Goal: Task Accomplishment & Management: Use online tool/utility

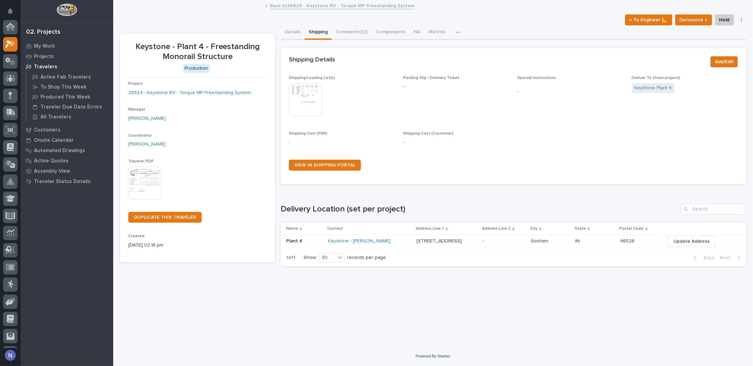
scroll to position [17, 0]
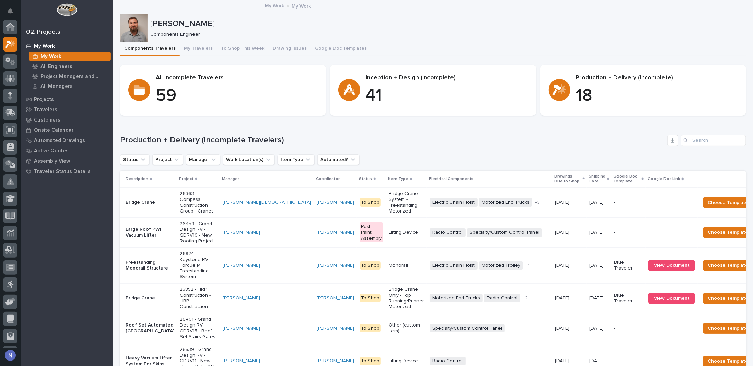
scroll to position [17, 0]
click at [519, 162] on div "Status Project Manager Work Location(s) Item Type Automated?" at bounding box center [433, 159] width 626 height 11
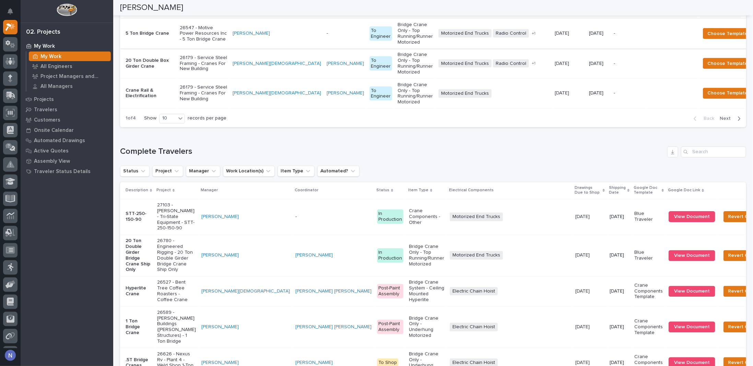
scroll to position [869, 0]
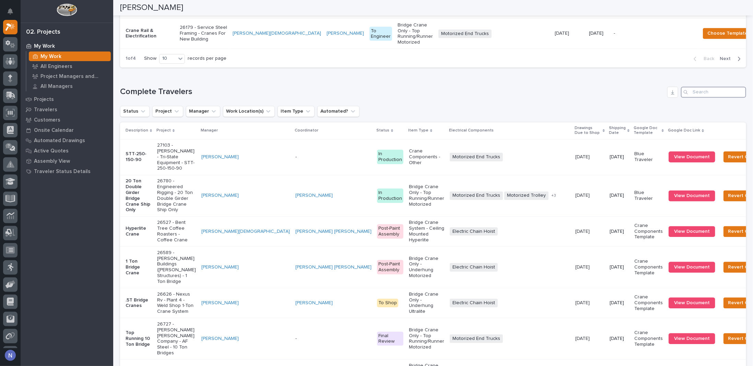
click at [707, 98] on input "Search" at bounding box center [713, 92] width 65 height 11
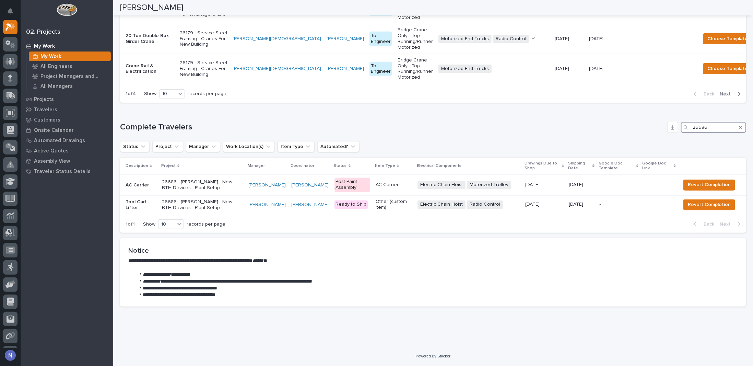
type input "26686"
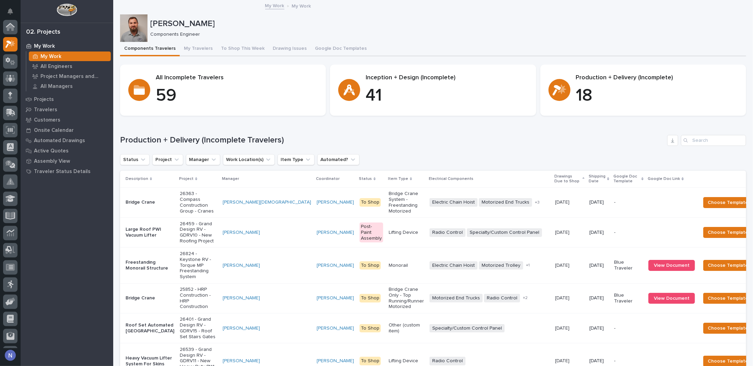
scroll to position [17, 0]
click at [684, 141] on div "Search" at bounding box center [686, 140] width 11 height 11
click at [702, 139] on input "Search" at bounding box center [713, 140] width 65 height 11
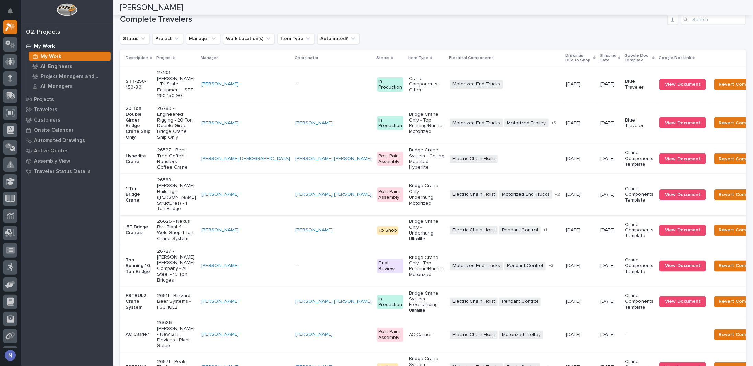
scroll to position [652, 0]
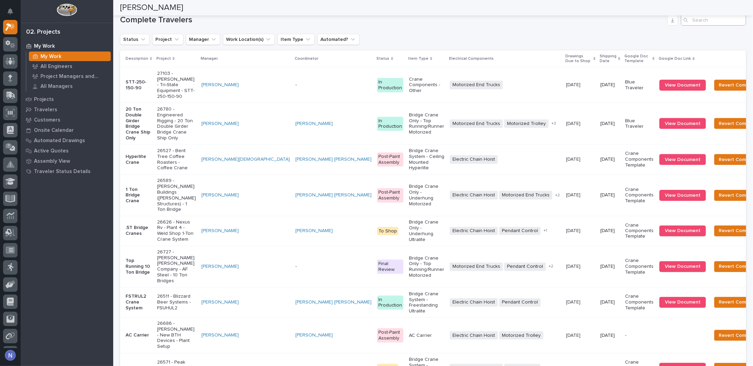
type input "26686"
click at [715, 26] on input "Search" at bounding box center [713, 20] width 65 height 11
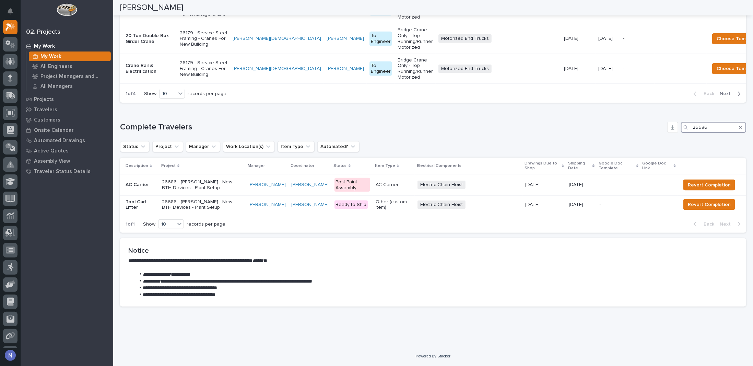
scroll to position [605, 0]
type input "26686"
click at [151, 191] on td "AC Carrier" at bounding box center [139, 184] width 39 height 21
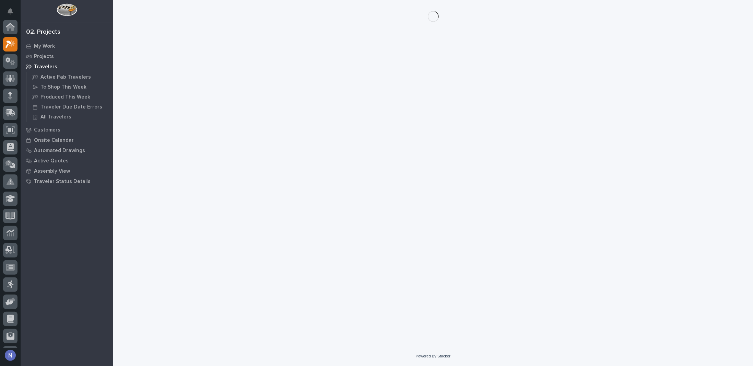
scroll to position [17, 0]
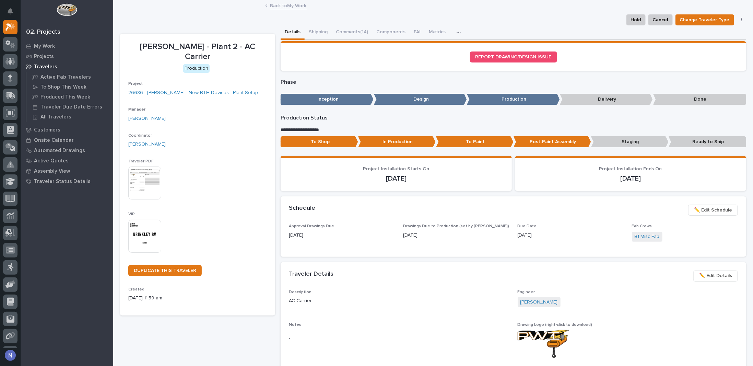
click at [199, 81] on div "Project 26686 - Brinkley RV - New BTH Devices - Plant Setup" at bounding box center [197, 91] width 139 height 20
click at [198, 89] on link "26686 - [PERSON_NAME] - New BTH Devices - Plant Setup" at bounding box center [193, 92] width 130 height 7
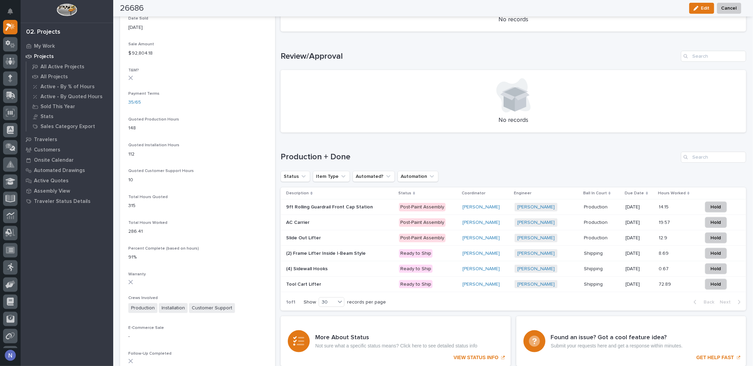
scroll to position [423, 0]
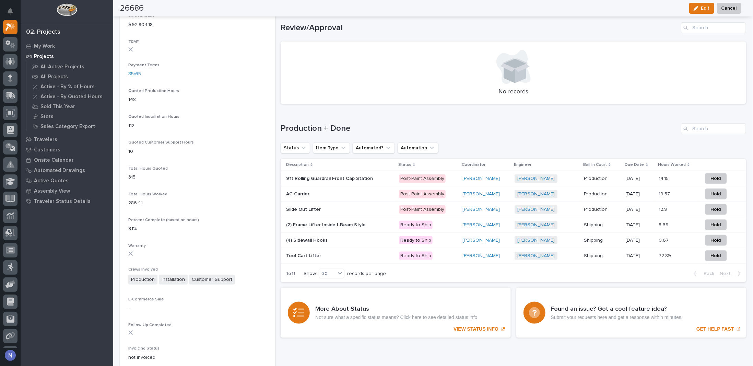
click at [548, 183] on div "Nate Rulli + 0" at bounding box center [547, 179] width 64 height 14
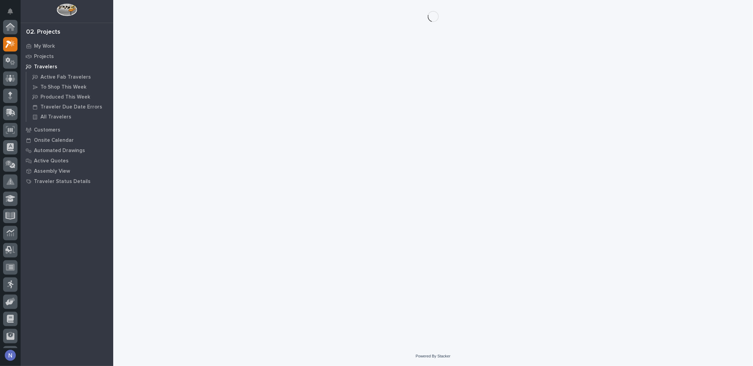
scroll to position [17, 0]
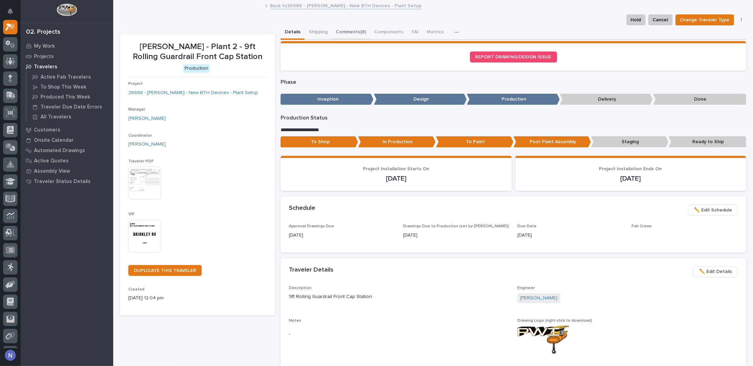
click at [347, 31] on button "Comments (8)" at bounding box center [351, 32] width 38 height 14
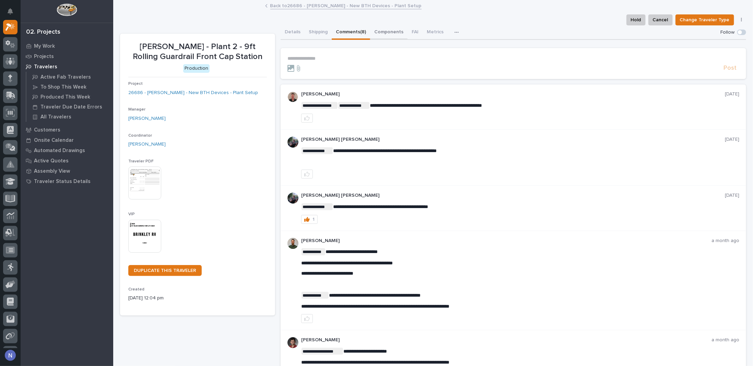
click at [390, 29] on button "Components" at bounding box center [388, 32] width 37 height 14
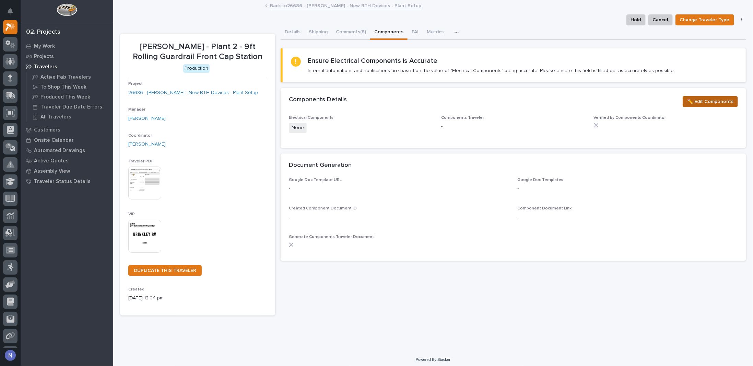
click at [689, 101] on span "✏️ Edit Components" at bounding box center [710, 101] width 46 height 8
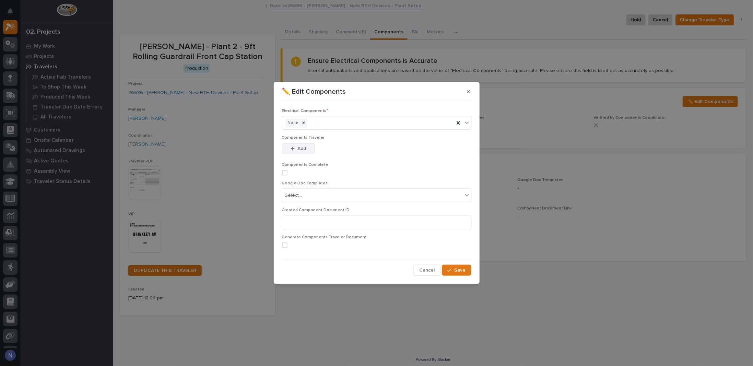
click at [297, 148] on div "button" at bounding box center [294, 148] width 7 height 5
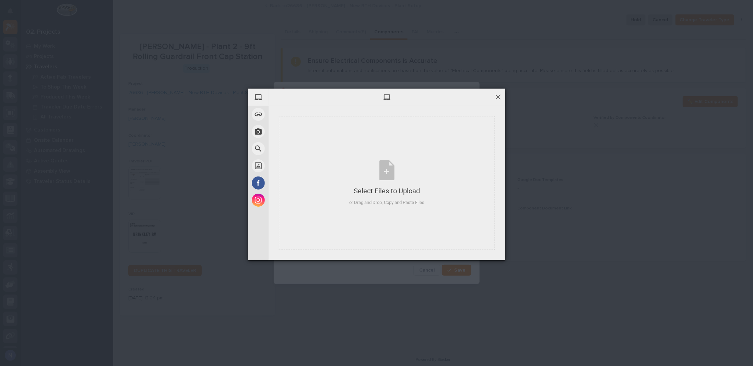
click at [496, 97] on span at bounding box center [498, 97] width 8 height 8
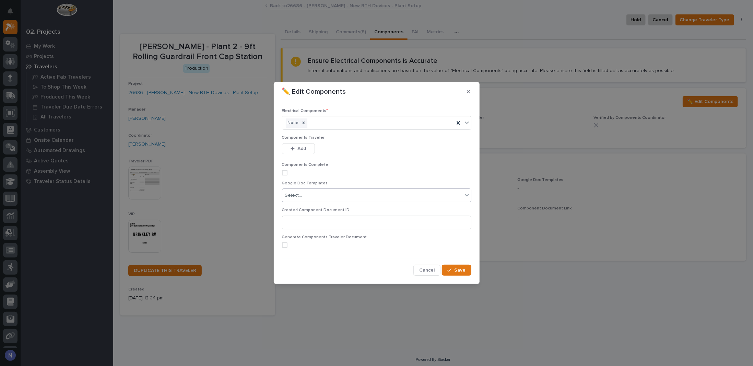
click at [305, 192] on div "Select..." at bounding box center [372, 195] width 180 height 11
click at [306, 207] on div "Blue Traveler" at bounding box center [376, 208] width 189 height 12
click at [284, 244] on span at bounding box center [284, 244] width 5 height 5
click at [456, 272] on span "Save" at bounding box center [460, 270] width 11 height 6
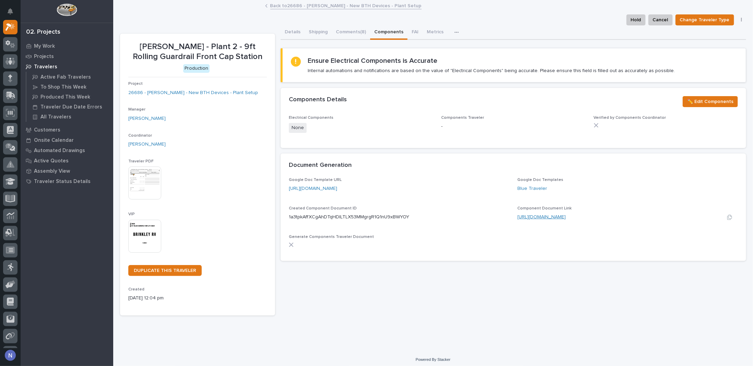
click at [539, 217] on link "https://docs.google.com/document/d/1a3tpkAffXCgAhDTqHDlLTLX53MMgrgR1Q1nU9xBWYOY…" at bounding box center [542, 216] width 48 height 5
